Goal: Information Seeking & Learning: Check status

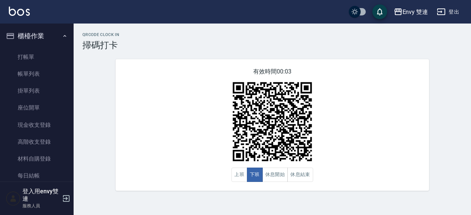
scroll to position [109, 0]
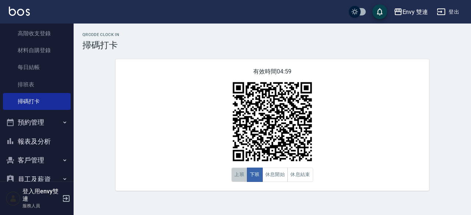
click at [236, 174] on button "上班" at bounding box center [240, 175] width 16 height 14
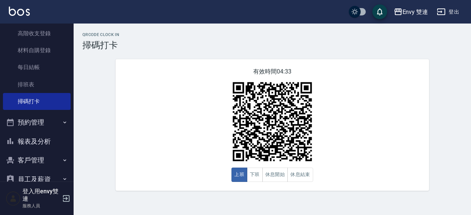
click at [200, 156] on div "有效時間 04:33 上班 下班 休息開始 休息結束" at bounding box center [273, 125] width 314 height 132
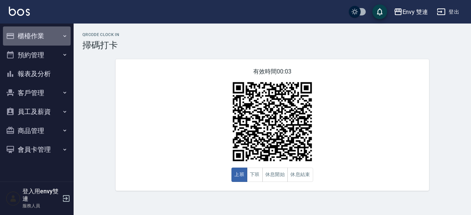
click at [45, 35] on button "櫃檯作業" at bounding box center [37, 36] width 68 height 19
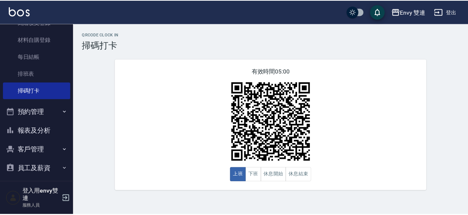
scroll to position [120, 0]
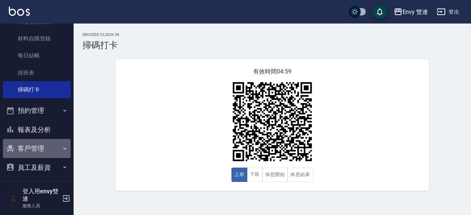
click at [38, 144] on button "客戶管理" at bounding box center [37, 148] width 68 height 19
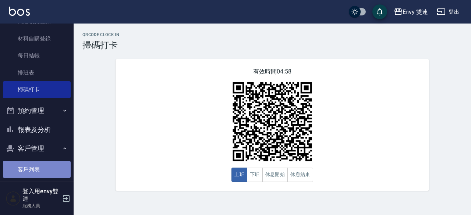
click at [44, 170] on link "客戶列表" at bounding box center [37, 169] width 68 height 17
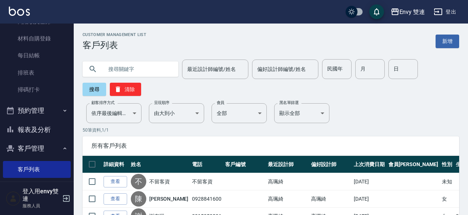
click at [119, 64] on input "text" at bounding box center [137, 69] width 69 height 20
type input "[PERSON_NAME]"
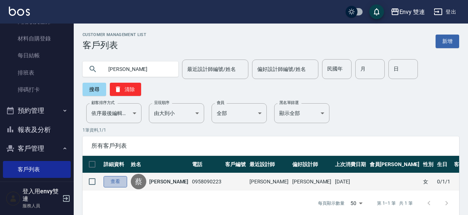
click at [118, 176] on link "查看" at bounding box center [115, 181] width 24 height 11
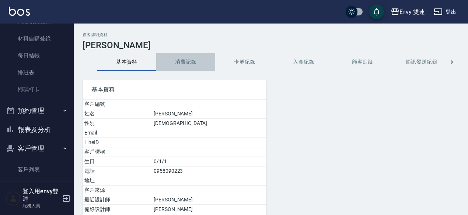
click at [204, 61] on button "消費記錄" at bounding box center [185, 62] width 59 height 18
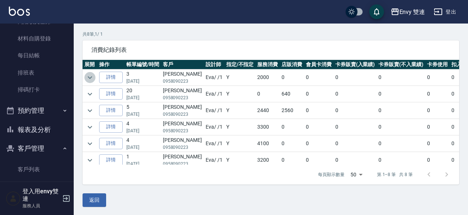
click at [90, 78] on icon "expand row" at bounding box center [89, 77] width 9 height 9
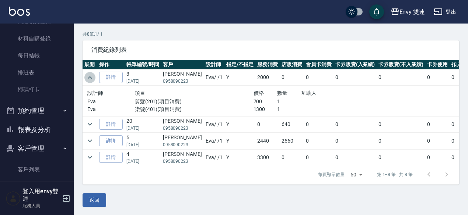
click at [90, 78] on icon "expand row" at bounding box center [89, 77] width 9 height 9
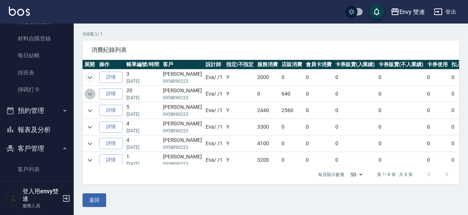
click at [89, 96] on icon "expand row" at bounding box center [89, 94] width 9 height 9
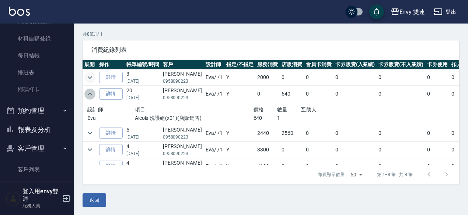
click at [89, 96] on icon "expand row" at bounding box center [89, 94] width 9 height 9
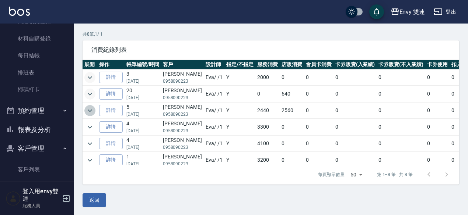
click at [86, 113] on icon "expand row" at bounding box center [89, 110] width 9 height 9
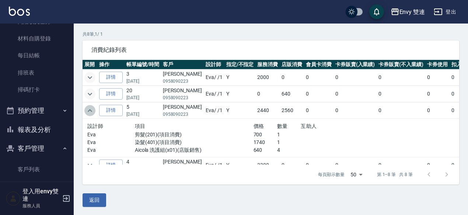
click at [86, 113] on icon "expand row" at bounding box center [89, 110] width 9 height 9
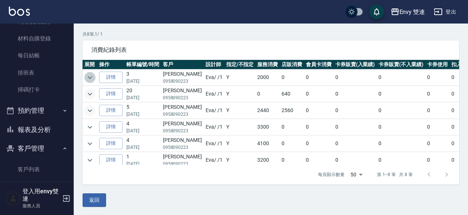
click at [94, 74] on button "expand row" at bounding box center [89, 77] width 11 height 11
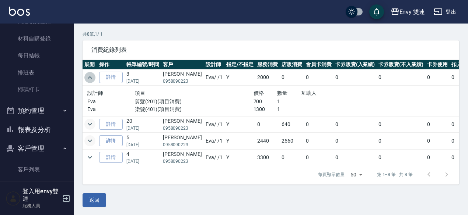
click at [94, 74] on button "expand row" at bounding box center [89, 77] width 11 height 11
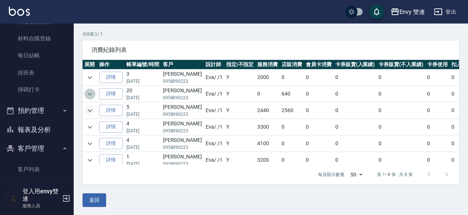
click at [90, 91] on icon "expand row" at bounding box center [89, 94] width 9 height 9
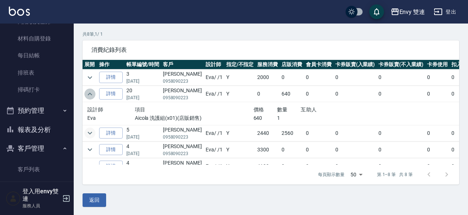
click at [90, 91] on icon "expand row" at bounding box center [89, 94] width 9 height 9
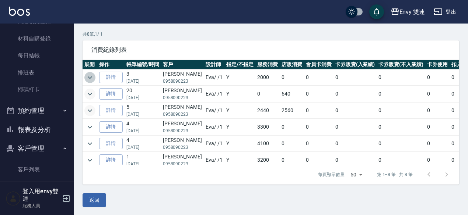
click at [91, 76] on icon "expand row" at bounding box center [89, 77] width 9 height 9
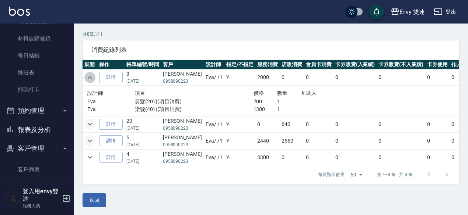
click at [91, 76] on icon "expand row" at bounding box center [89, 77] width 9 height 9
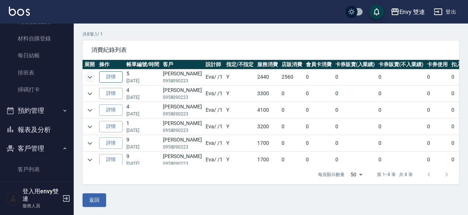
scroll to position [36, 0]
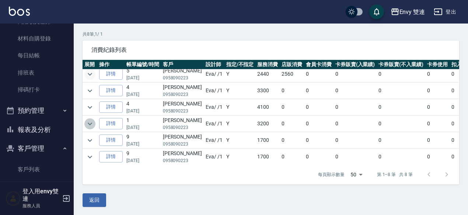
click at [90, 122] on icon "expand row" at bounding box center [89, 124] width 9 height 9
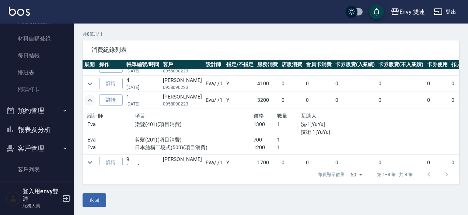
scroll to position [61, 0]
click at [87, 95] on icon "expand row" at bounding box center [89, 99] width 9 height 9
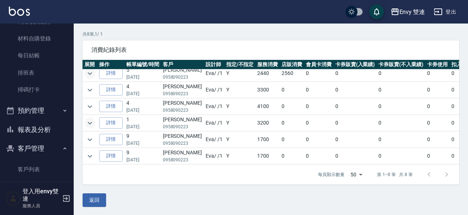
scroll to position [41, 0]
click at [88, 152] on icon "expand row" at bounding box center [89, 156] width 9 height 9
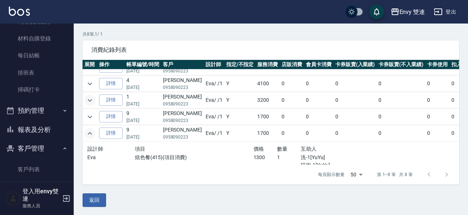
scroll to position [59, 0]
click at [88, 115] on icon "expand row" at bounding box center [89, 117] width 9 height 9
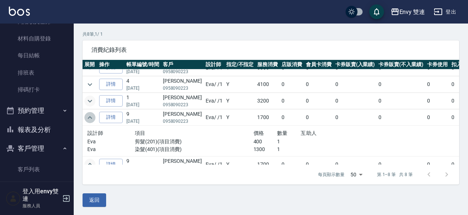
click at [88, 116] on icon "expand row" at bounding box center [90, 117] width 4 height 3
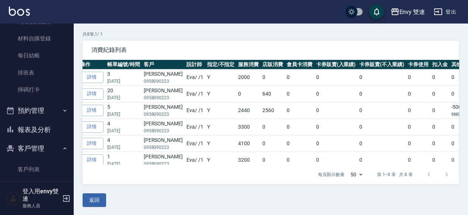
scroll to position [0, 0]
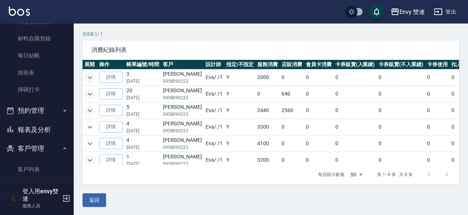
drag, startPoint x: 84, startPoint y: 73, endPoint x: 85, endPoint y: 77, distance: 3.8
click at [85, 77] on td at bounding box center [89, 78] width 15 height 16
click at [85, 77] on icon "expand row" at bounding box center [89, 77] width 9 height 9
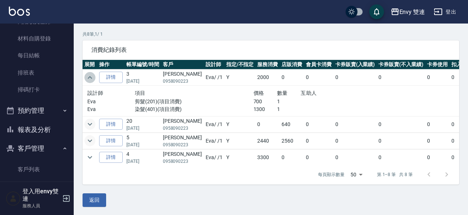
click at [85, 77] on icon "expand row" at bounding box center [89, 77] width 9 height 9
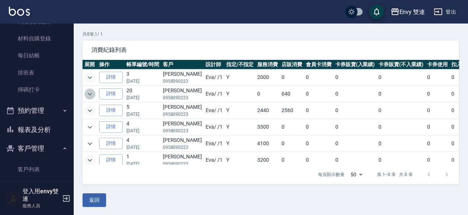
click at [87, 89] on button "expand row" at bounding box center [89, 94] width 11 height 11
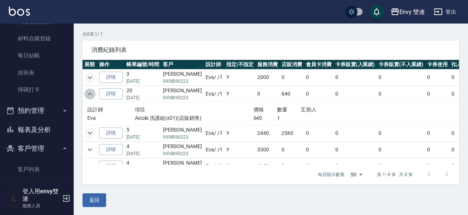
click at [87, 89] on button "expand row" at bounding box center [89, 94] width 11 height 11
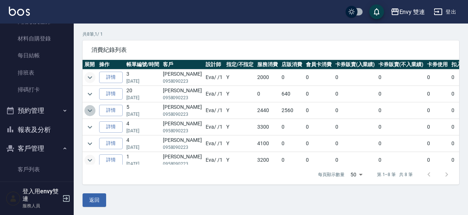
click at [92, 110] on icon "expand row" at bounding box center [89, 110] width 9 height 9
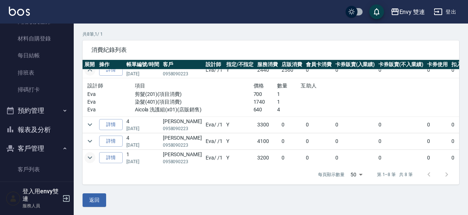
scroll to position [49, 0]
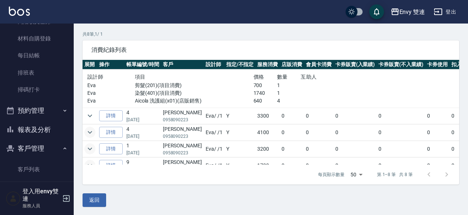
click at [87, 130] on td at bounding box center [89, 132] width 15 height 16
click at [87, 130] on icon "expand row" at bounding box center [89, 132] width 9 height 9
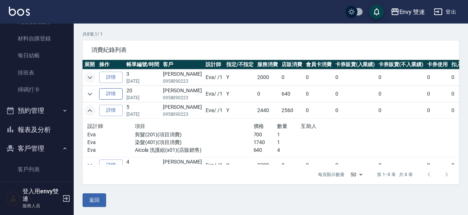
scroll to position [0, 0]
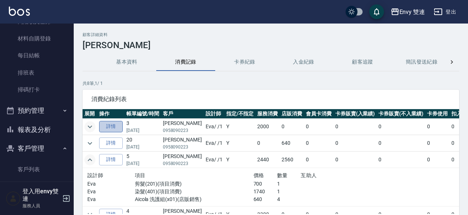
click at [116, 127] on link "詳情" at bounding box center [111, 126] width 24 height 11
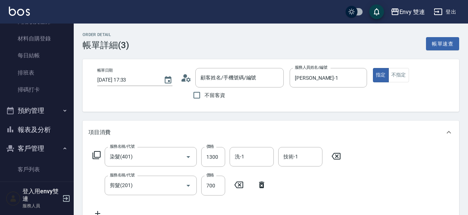
type input "[DATE] 17:33"
type input "[PERSON_NAME]-1"
type input "染髮(401)"
type input "剪髮(201)"
type input "[PERSON_NAME]/0958090223/"
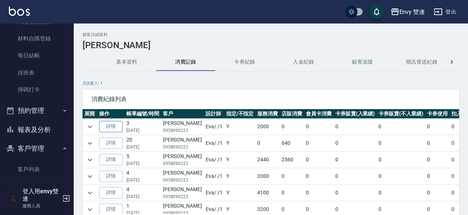
click at [108, 130] on link "詳情" at bounding box center [111, 126] width 24 height 11
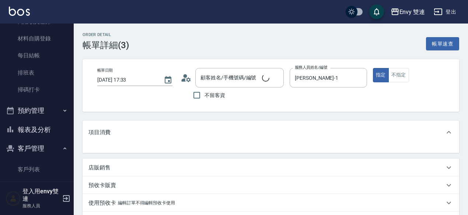
type input "[PERSON_NAME]/0958090223/"
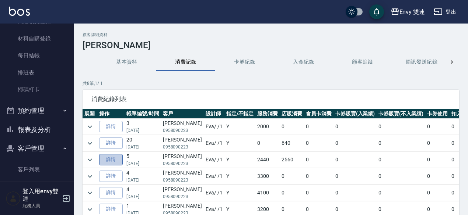
click at [115, 161] on link "詳情" at bounding box center [111, 159] width 24 height 11
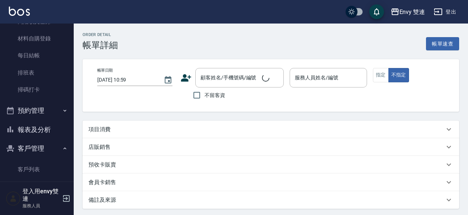
type input "[DATE] 20:43"
type input "[PERSON_NAME]-1"
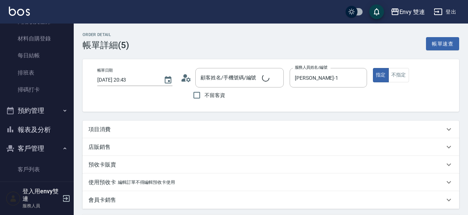
scroll to position [13, 0]
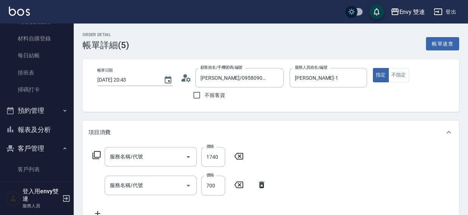
type input "[PERSON_NAME]/0958090223/"
type input "染髮(401)"
type input "剪髮(201)"
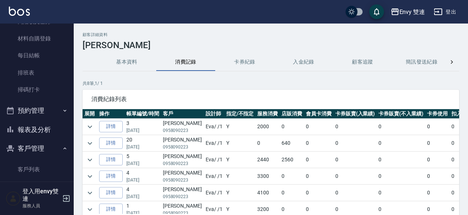
click at [150, 159] on td "5 [DATE]" at bounding box center [142, 160] width 36 height 16
click at [89, 159] on icon "expand row" at bounding box center [90, 160] width 4 height 3
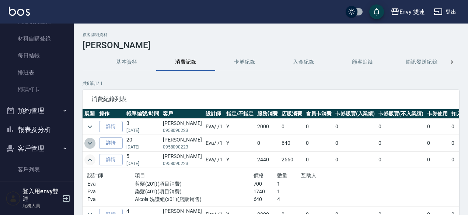
click at [88, 145] on icon "expand row" at bounding box center [89, 143] width 9 height 9
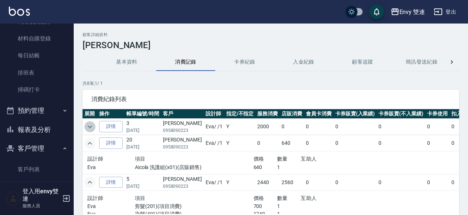
click at [93, 127] on icon "expand row" at bounding box center [89, 127] width 9 height 9
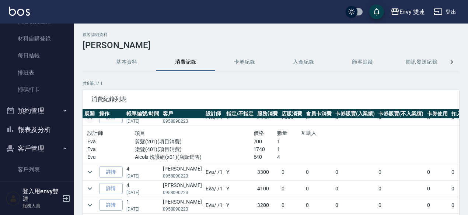
scroll to position [100, 0]
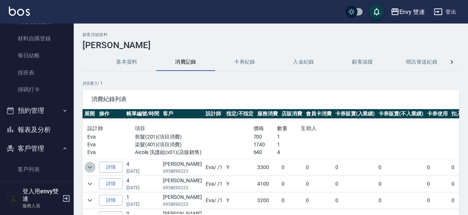
click at [92, 168] on icon "expand row" at bounding box center [89, 167] width 9 height 9
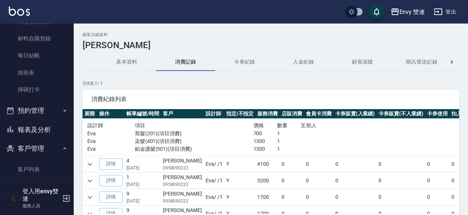
scroll to position [158, 0]
click at [91, 178] on icon "expand row" at bounding box center [89, 180] width 9 height 9
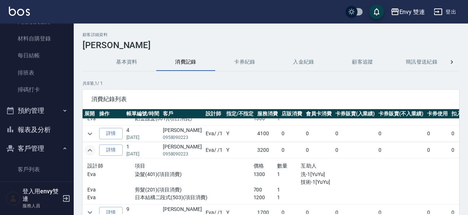
scroll to position [187, 0]
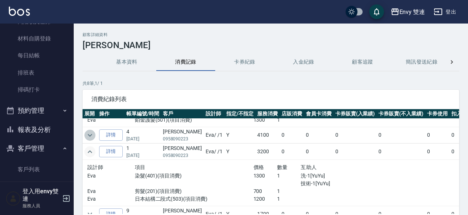
click at [89, 133] on icon "expand row" at bounding box center [89, 135] width 9 height 9
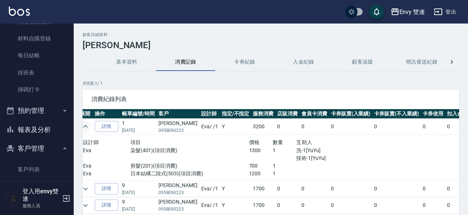
scroll to position [254, 0]
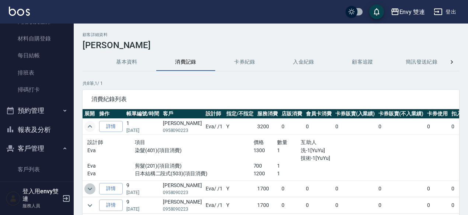
click at [89, 185] on icon "expand row" at bounding box center [89, 189] width 9 height 9
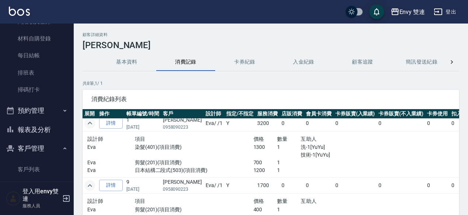
scroll to position [284, 0]
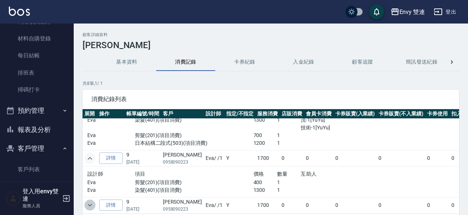
click at [88, 201] on icon "expand row" at bounding box center [89, 205] width 9 height 9
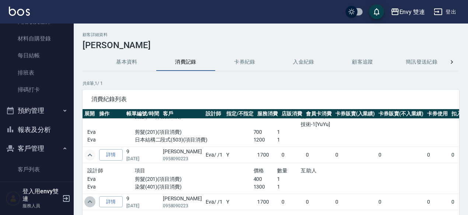
click at [92, 198] on icon "expand row" at bounding box center [89, 202] width 9 height 9
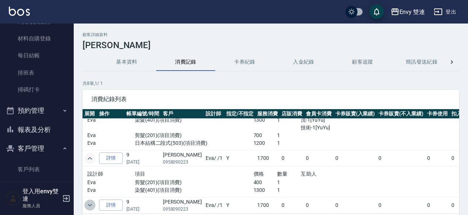
click at [92, 201] on icon "expand row" at bounding box center [89, 205] width 9 height 9
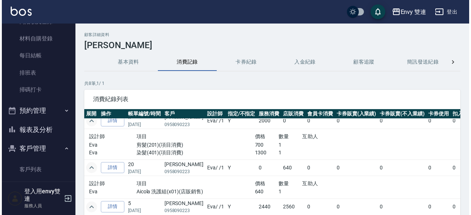
scroll to position [0, 0]
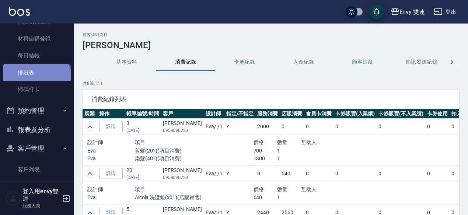
click at [35, 81] on link "排班表" at bounding box center [37, 72] width 68 height 17
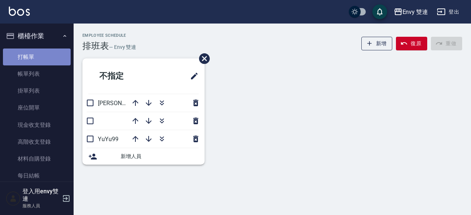
click at [44, 53] on link "打帳單" at bounding box center [37, 57] width 68 height 17
